Goal: Task Accomplishment & Management: Manage account settings

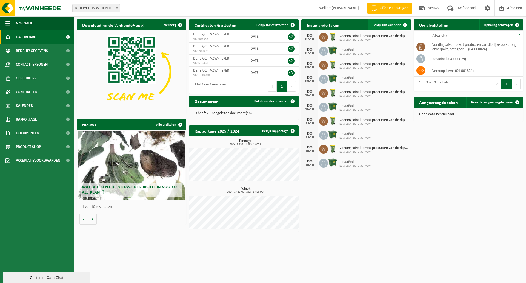
click at [389, 25] on span "Bekijk uw kalender" at bounding box center [387, 25] width 28 height 4
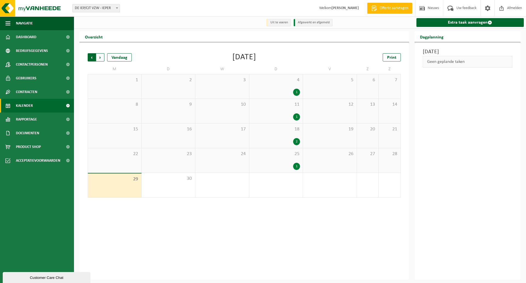
click at [100, 56] on span "Volgende" at bounding box center [100, 57] width 8 height 8
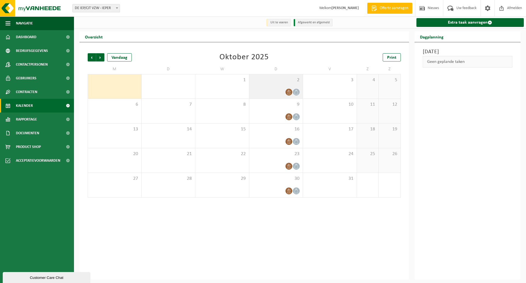
click at [266, 87] on div "2" at bounding box center [276, 86] width 54 height 24
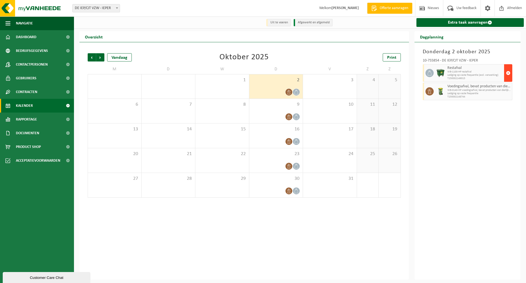
click at [509, 72] on span "button" at bounding box center [508, 72] width 4 height 11
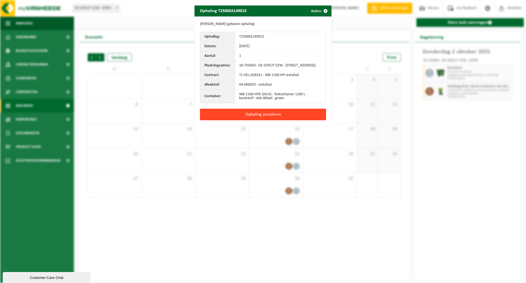
click at [264, 119] on button "Ophaling annuleren" at bounding box center [263, 115] width 126 height 12
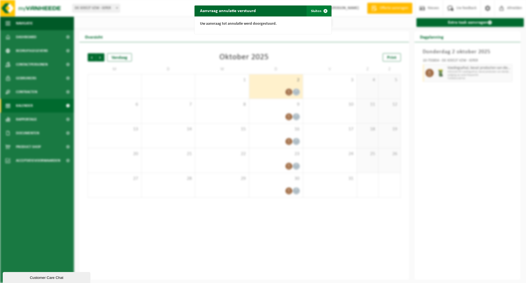
click at [324, 10] on span "button" at bounding box center [325, 10] width 11 height 11
